Goal: Check status: Check status

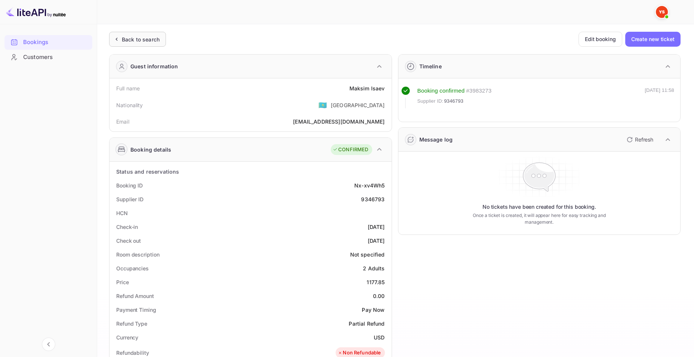
click at [119, 42] on icon at bounding box center [116, 38] width 8 height 7
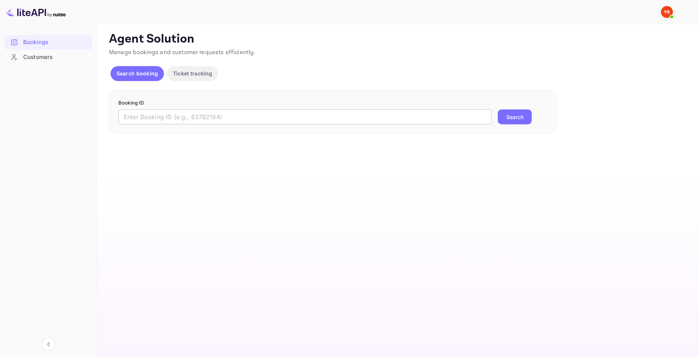
click at [217, 115] on input "text" at bounding box center [305, 116] width 374 height 15
paste input "9356191"
type input "9356191"
click at [518, 117] on button "Search" at bounding box center [515, 116] width 34 height 15
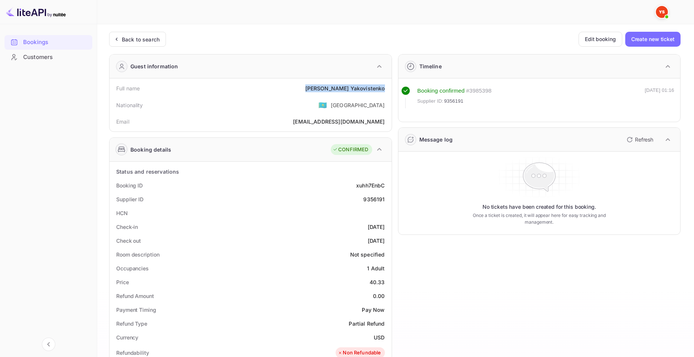
drag, startPoint x: 321, startPoint y: 87, endPoint x: 385, endPoint y: 88, distance: 63.5
click at [385, 88] on div "Full name [PERSON_NAME]" at bounding box center [250, 88] width 276 height 14
copy div "[PERSON_NAME]"
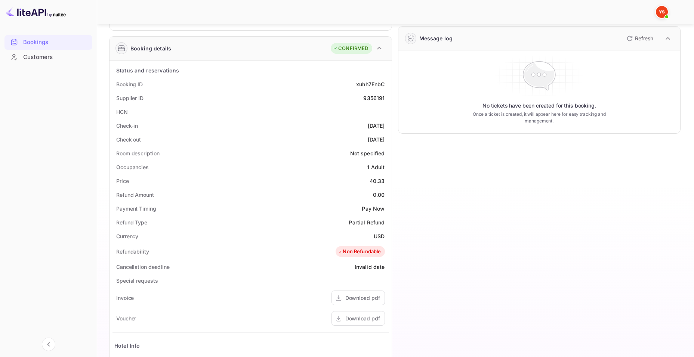
scroll to position [112, 0]
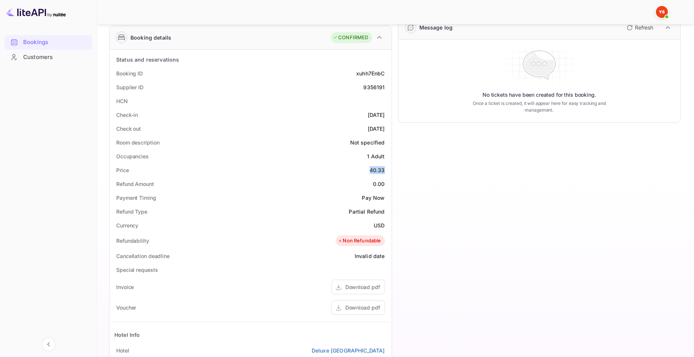
drag, startPoint x: 374, startPoint y: 170, endPoint x: 385, endPoint y: 172, distance: 11.1
click at [385, 172] on div "Price 40.33" at bounding box center [250, 170] width 276 height 14
copy div "40.33"
drag, startPoint x: 374, startPoint y: 223, endPoint x: 389, endPoint y: 227, distance: 15.4
click at [389, 227] on div "Status and reservations Booking ID xuhh7EnbC Supplier ID 9356191 HCN Check-in […" at bounding box center [250, 256] width 282 height 412
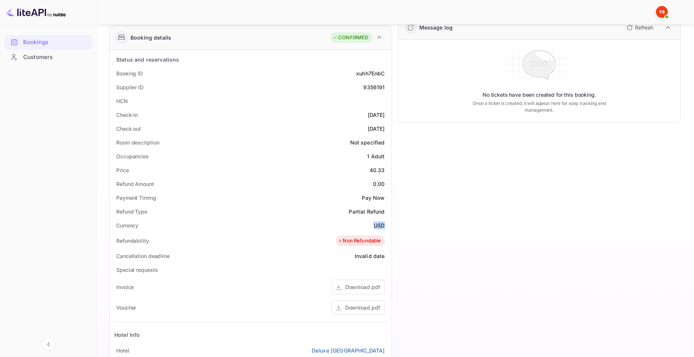
copy div "USD"
